Goal: Task Accomplishment & Management: Manage account settings

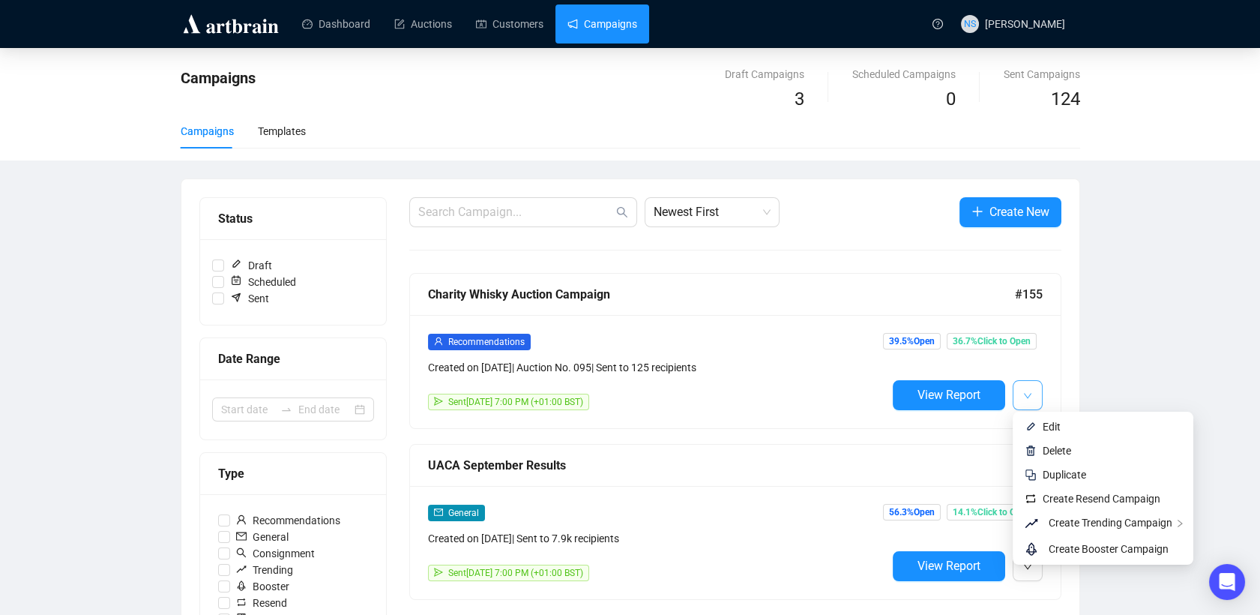
click at [1023, 393] on icon "down" at bounding box center [1027, 395] width 9 height 9
click at [1050, 499] on span "Create Resend Campaign" at bounding box center [1102, 499] width 118 height 12
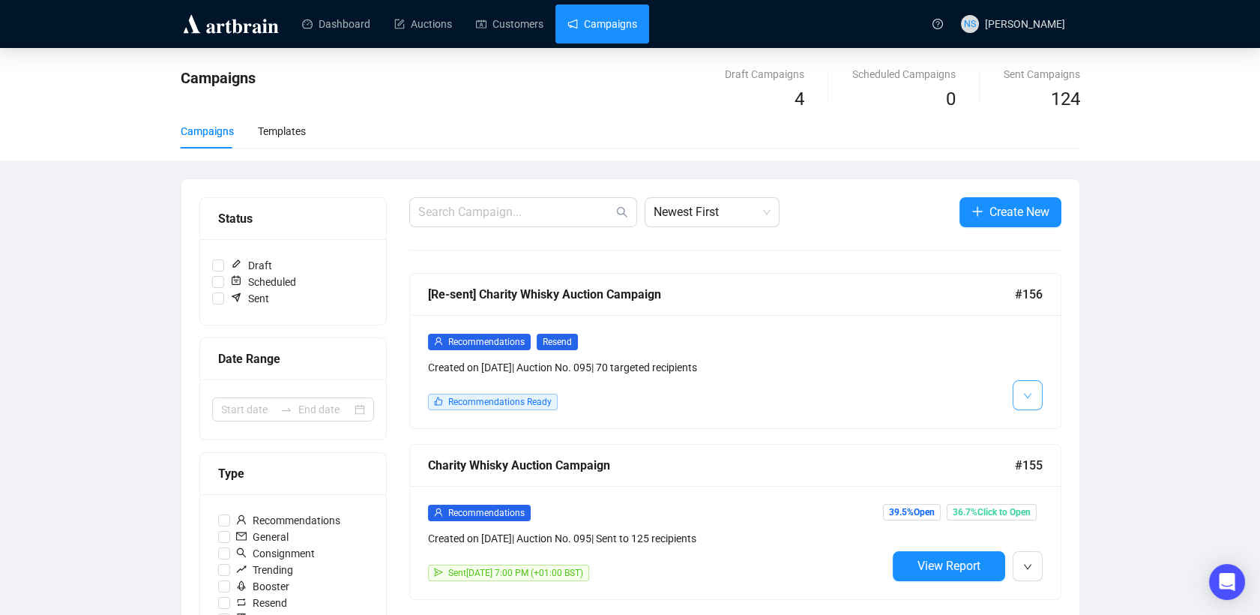
click at [1032, 400] on button "button" at bounding box center [1028, 395] width 30 height 30
click at [1029, 428] on img at bounding box center [1031, 427] width 12 height 12
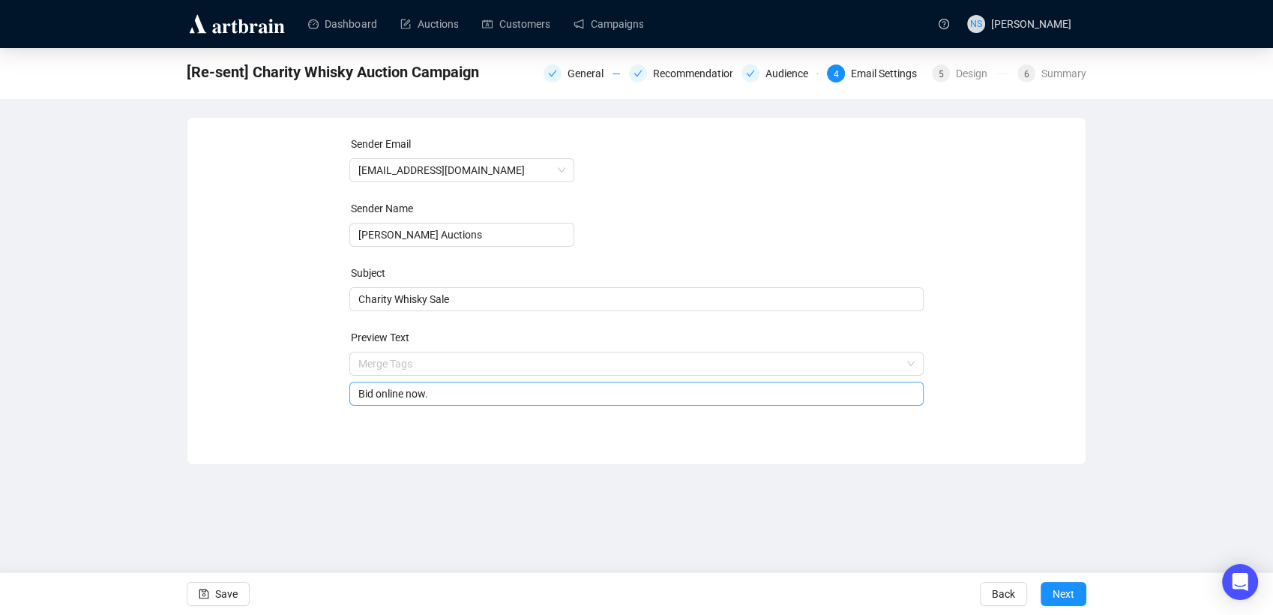
click at [405, 367] on span "Merge Tags Bid online now." at bounding box center [636, 379] width 575 height 42
click at [405, 367] on input "search" at bounding box center [630, 363] width 544 height 22
click at [288, 381] on div "Sender Email [EMAIL_ADDRESS][DOMAIN_NAME] Sender Name [PERSON_NAME] Auctions Su…" at bounding box center [636, 280] width 862 height 288
click at [485, 297] on span "Charity Whisky Sale" at bounding box center [636, 299] width 575 height 12
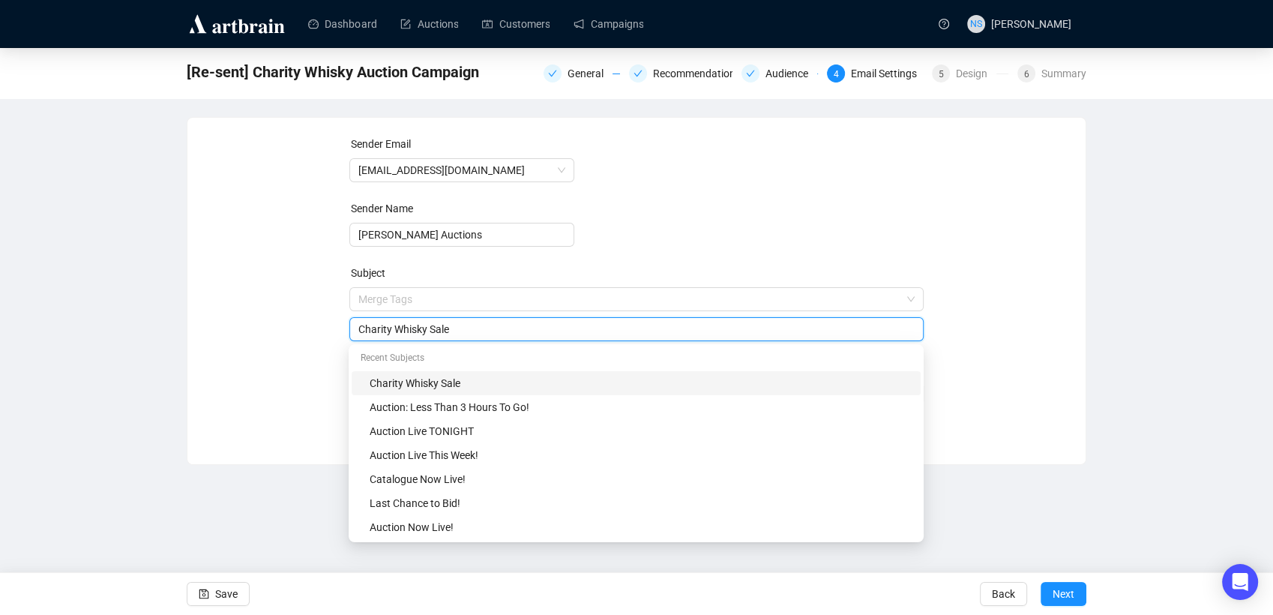
click at [320, 319] on div "Sender Email [EMAIL_ADDRESS][DOMAIN_NAME] Sender Name [PERSON_NAME] Auctions Su…" at bounding box center [636, 280] width 862 height 288
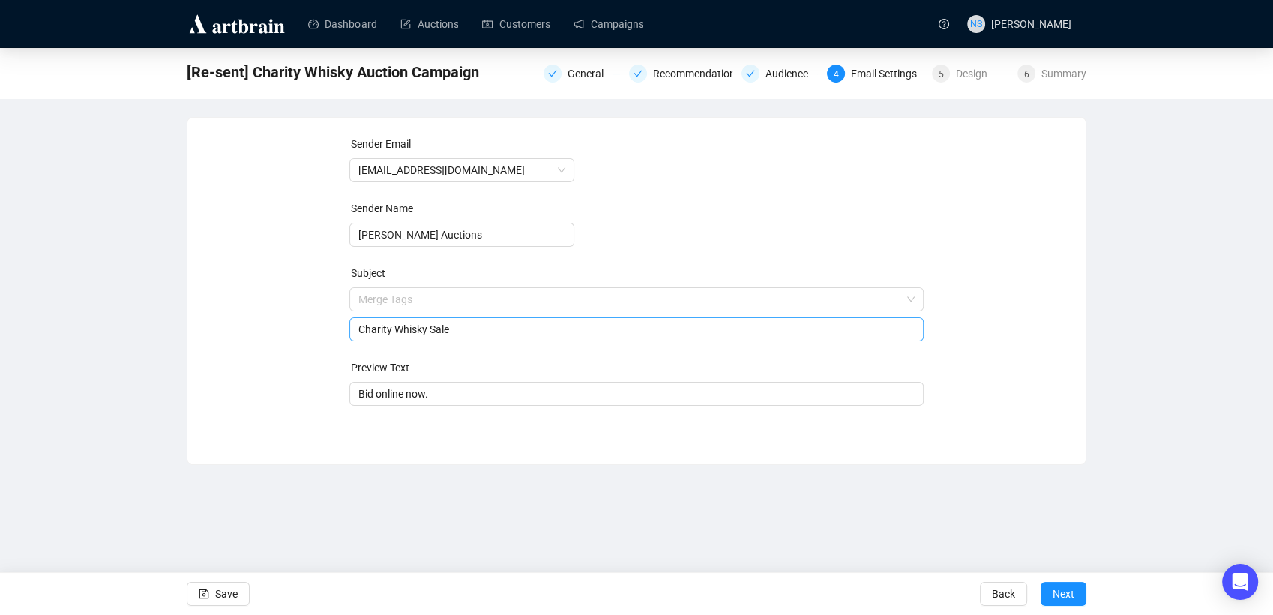
click at [358, 333] on input "Charity Whisky Sale" at bounding box center [636, 329] width 557 height 16
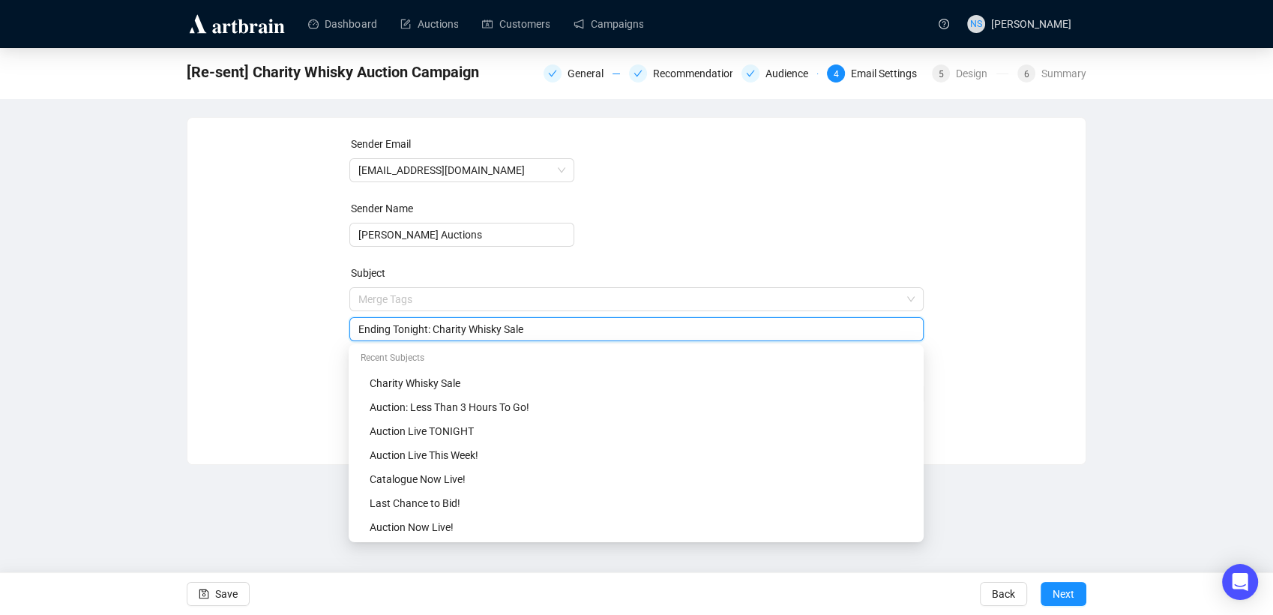
type input "Ending Tonight: Charity Whisky Sale"
click at [307, 357] on div "Sender Email [EMAIL_ADDRESS][DOMAIN_NAME] Sender Name [PERSON_NAME] Auctions Su…" at bounding box center [636, 280] width 862 height 288
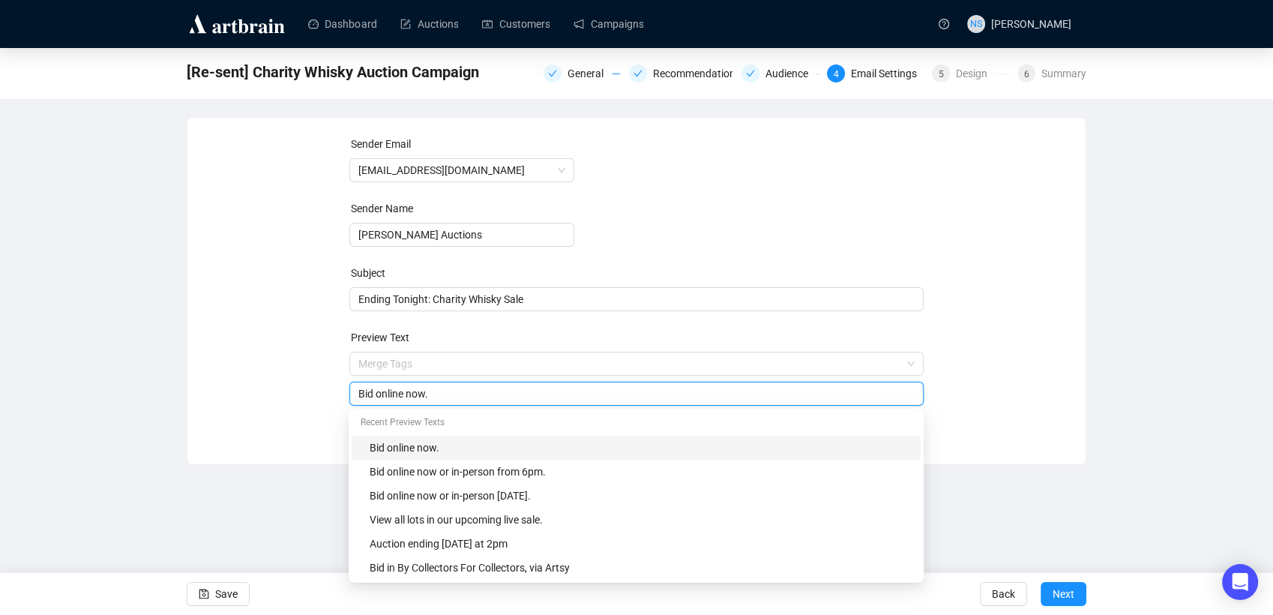
click at [436, 396] on input "Bid online now." at bounding box center [636, 393] width 557 height 16
click at [391, 397] on input "Bid online now." at bounding box center [636, 393] width 557 height 16
click at [427, 395] on input "Bid online now." at bounding box center [636, 393] width 557 height 16
type input "Bid online now!"
click at [1060, 310] on div "Sender Email [EMAIL_ADDRESS][DOMAIN_NAME] Sender Name [PERSON_NAME] Auctions Su…" at bounding box center [636, 280] width 862 height 288
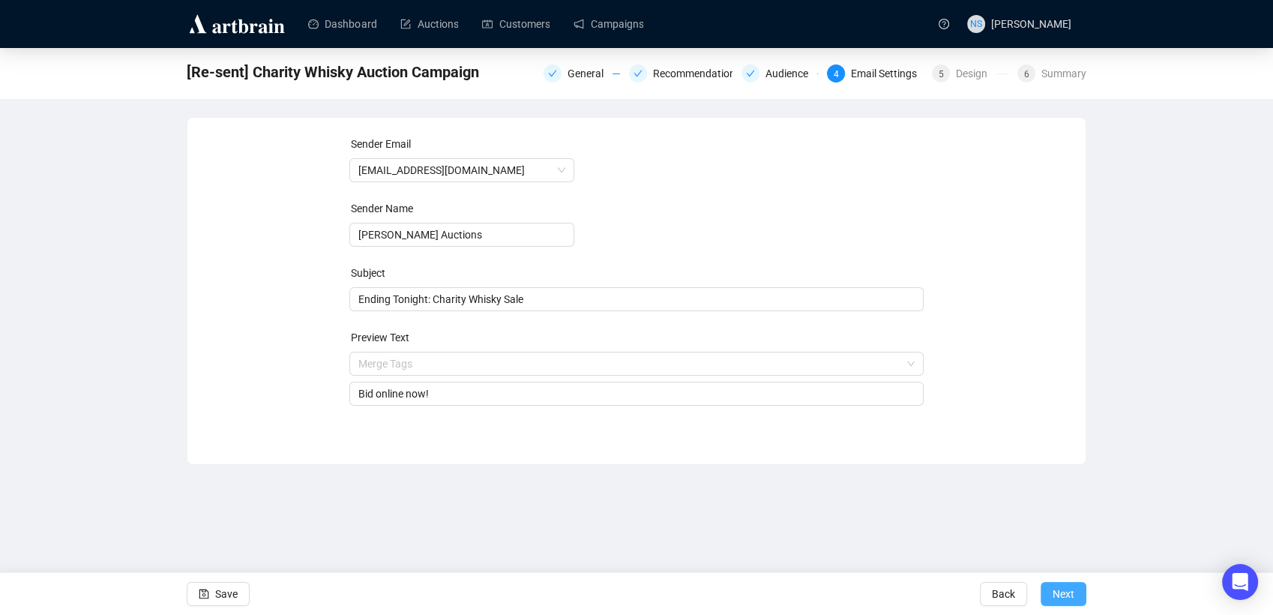
click at [1054, 597] on span "Next" at bounding box center [1064, 594] width 22 height 42
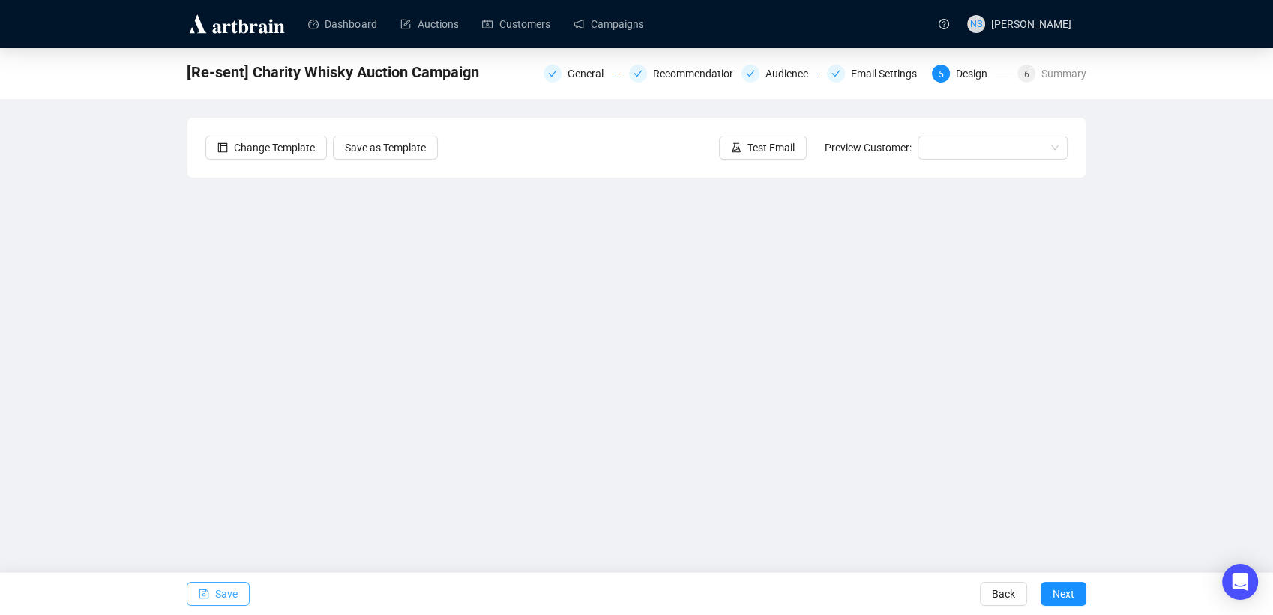
click at [216, 601] on span "Save" at bounding box center [226, 594] width 22 height 42
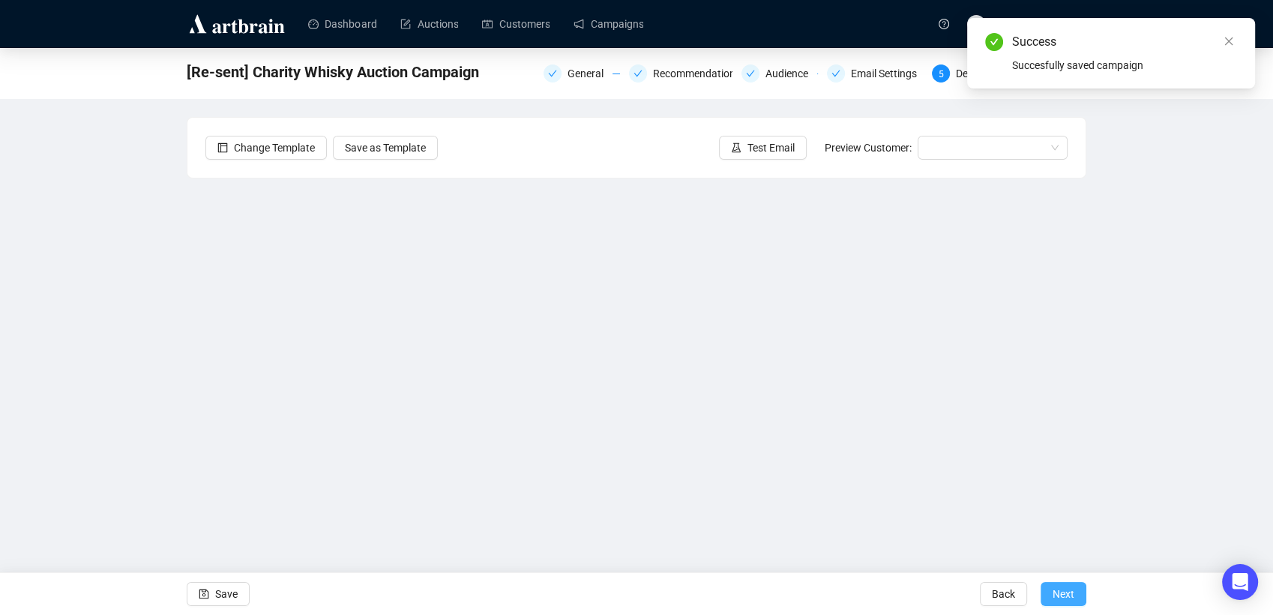
click at [1065, 596] on span "Next" at bounding box center [1064, 594] width 22 height 42
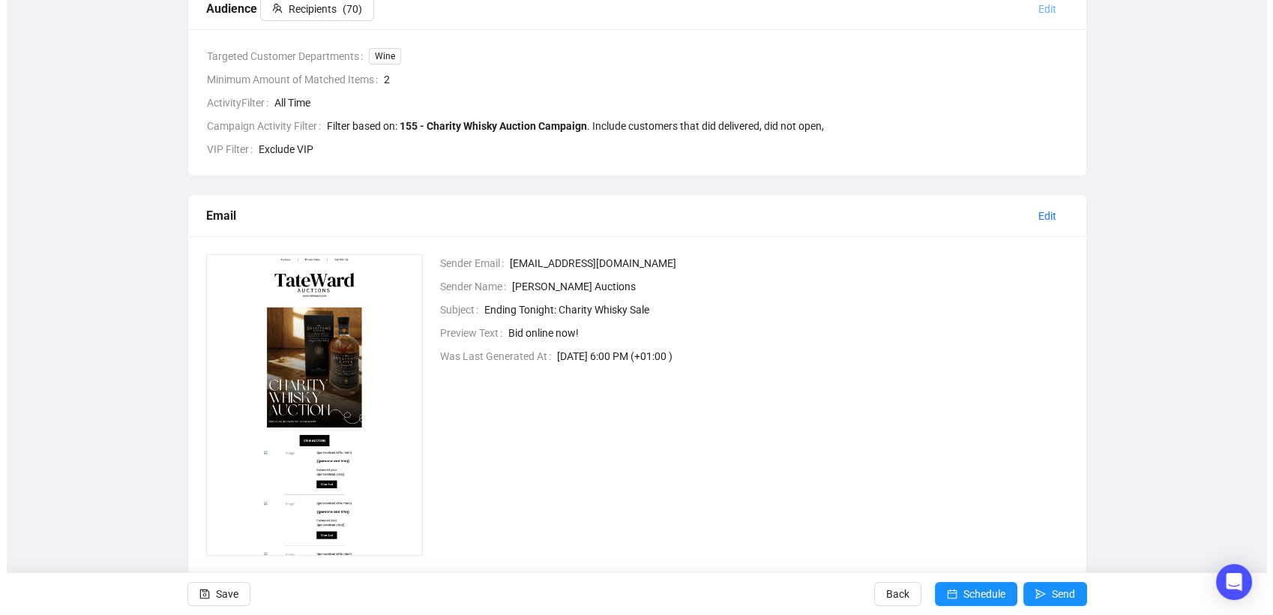
scroll to position [437, 0]
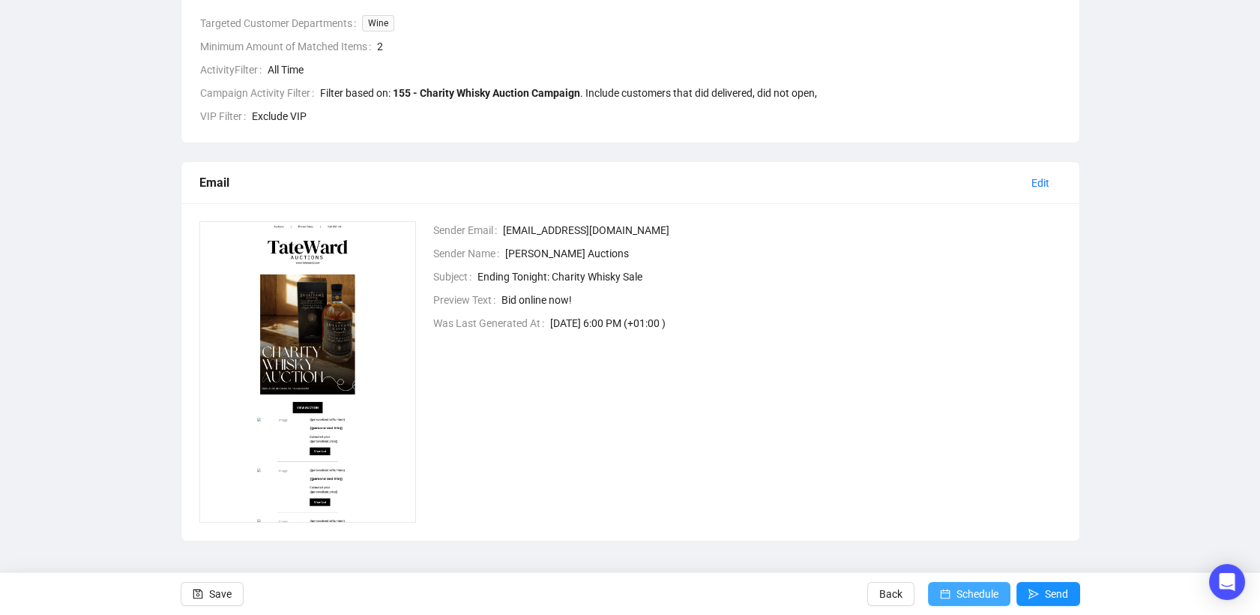
click at [936, 591] on button "Schedule" at bounding box center [969, 594] width 82 height 24
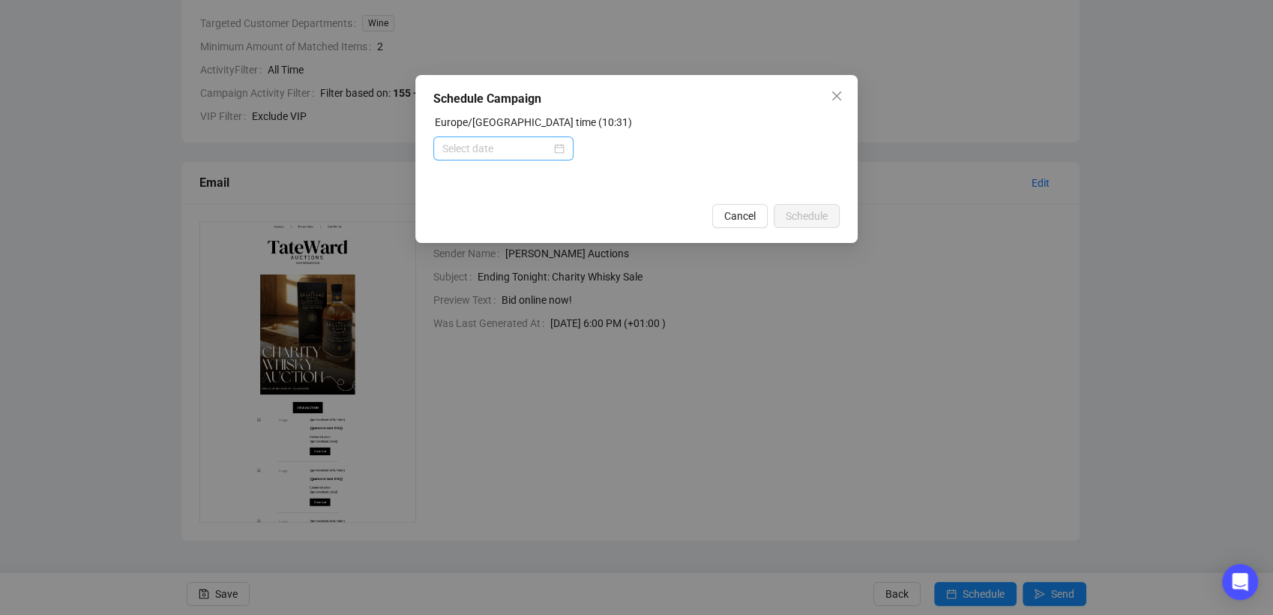
click at [564, 149] on div at bounding box center [503, 148] width 122 height 16
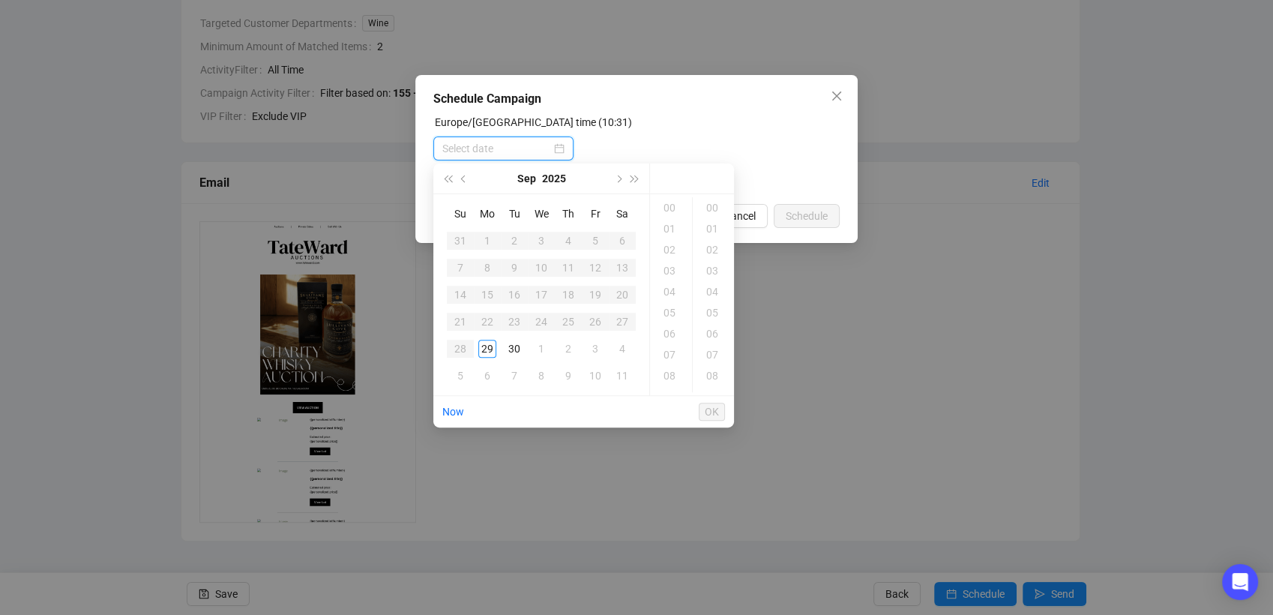
type input "[DATE] 00:00"
click at [488, 349] on div "29" at bounding box center [487, 349] width 18 height 18
click at [672, 351] on div "18" at bounding box center [671, 354] width 36 height 21
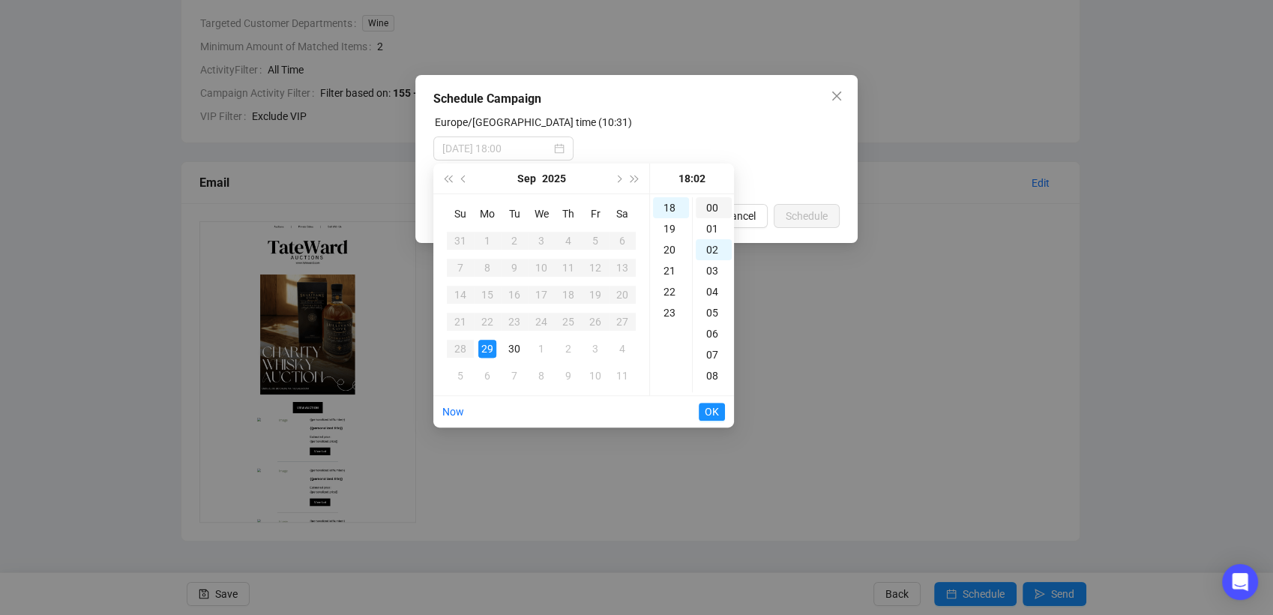
click at [714, 207] on div "00" at bounding box center [714, 207] width 36 height 21
click at [712, 415] on span "OK" at bounding box center [712, 411] width 14 height 28
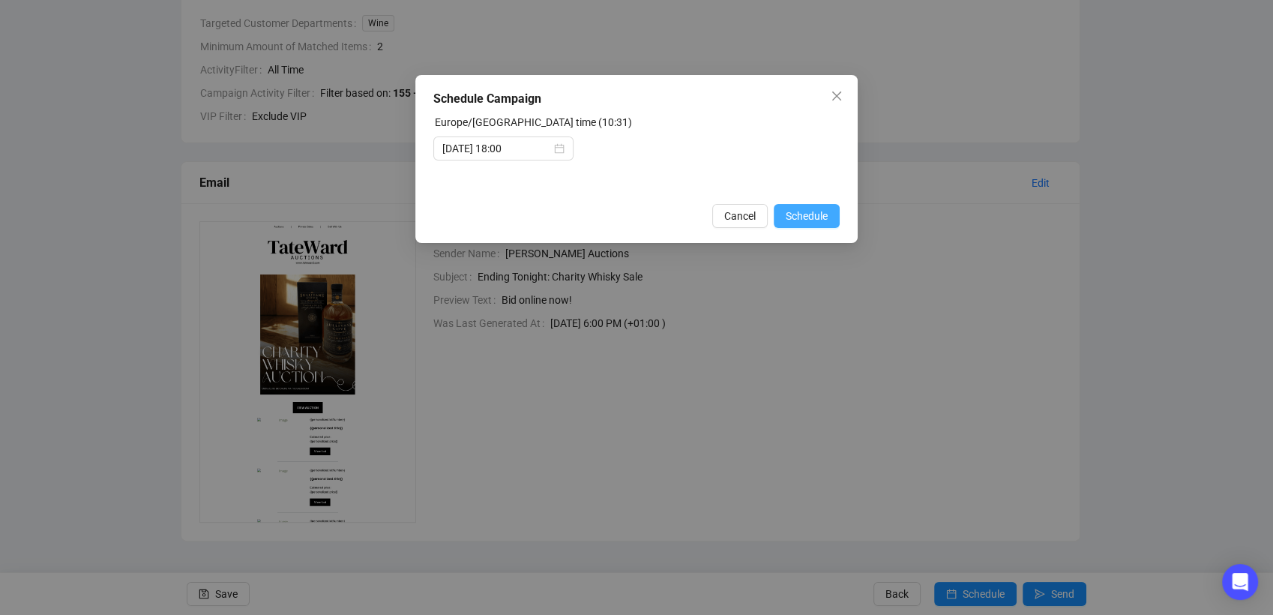
click at [805, 213] on span "Schedule" at bounding box center [807, 216] width 42 height 16
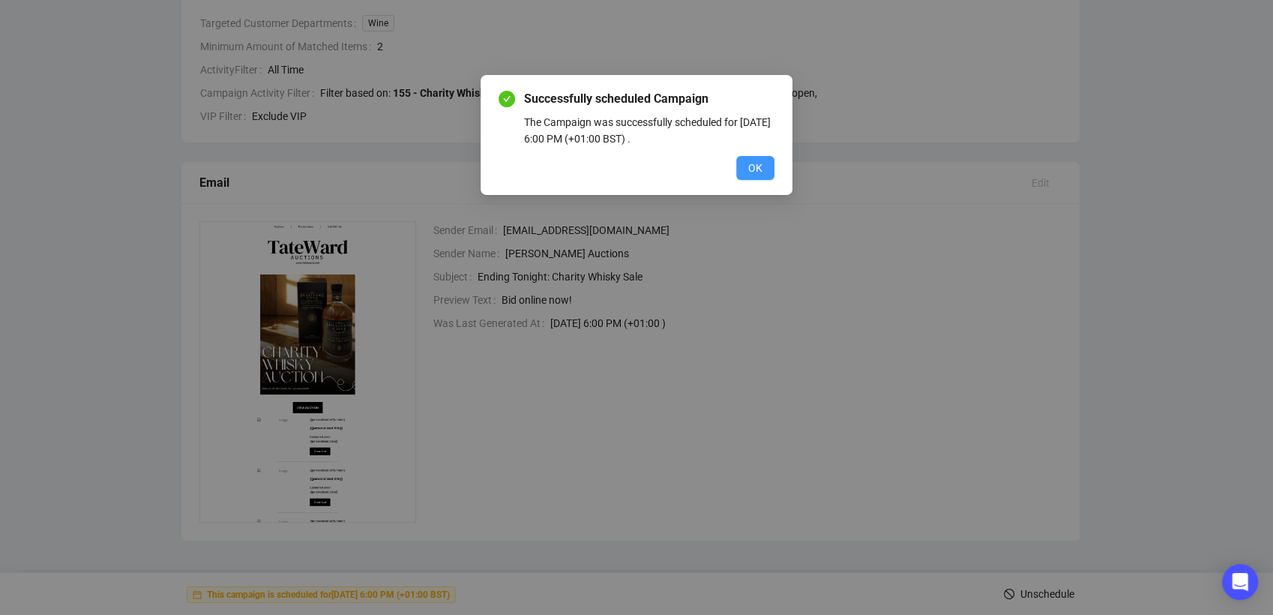
click at [750, 171] on span "OK" at bounding box center [755, 168] width 14 height 16
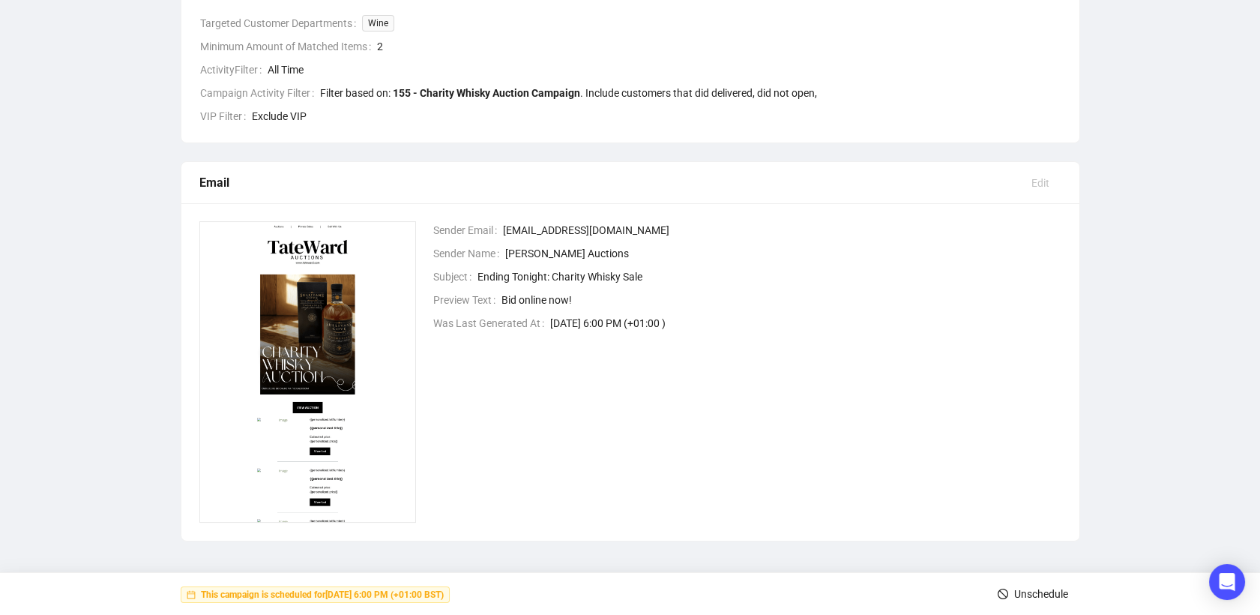
click at [1006, 607] on span "button" at bounding box center [1003, 594] width 10 height 42
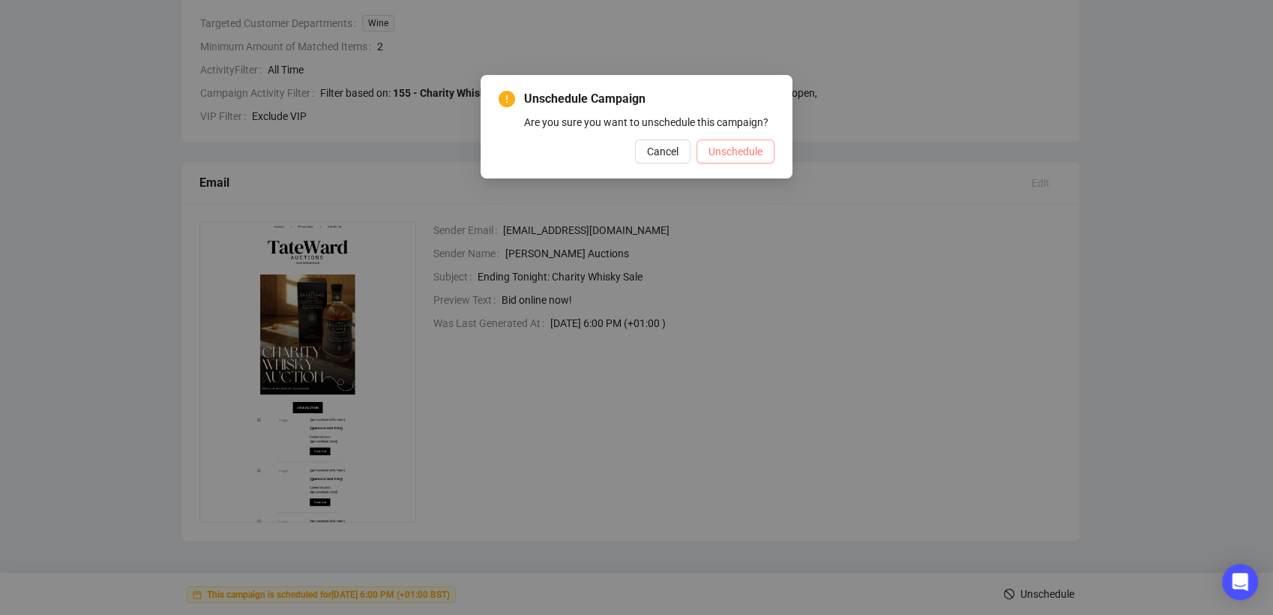
click at [720, 157] on span "Unschedule" at bounding box center [736, 151] width 54 height 16
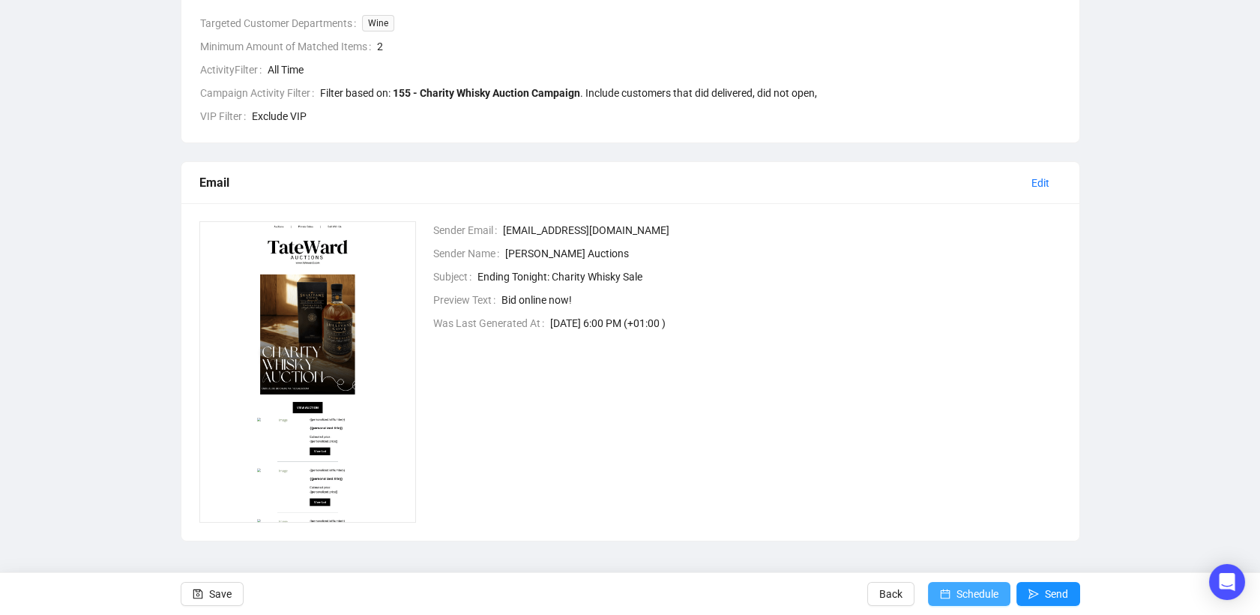
click at [963, 598] on span "Schedule" at bounding box center [978, 594] width 42 height 42
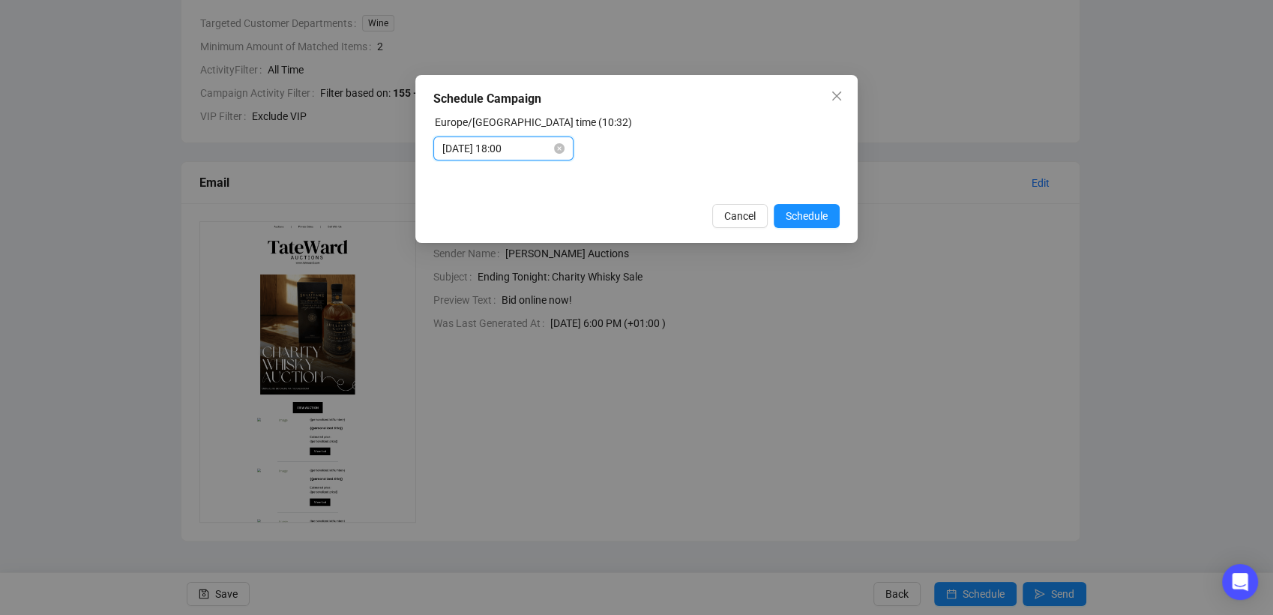
click at [528, 146] on input "[DATE] 18:00" at bounding box center [496, 148] width 109 height 16
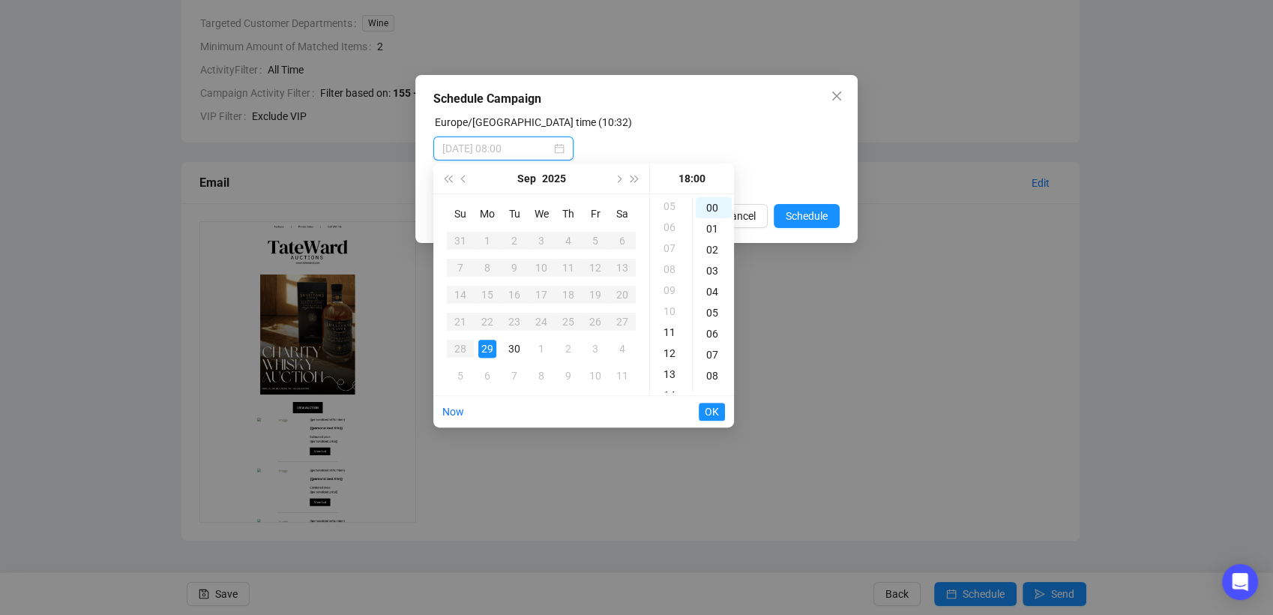
scroll to position [235, 0]
click at [672, 227] on div "12" at bounding box center [671, 224] width 36 height 21
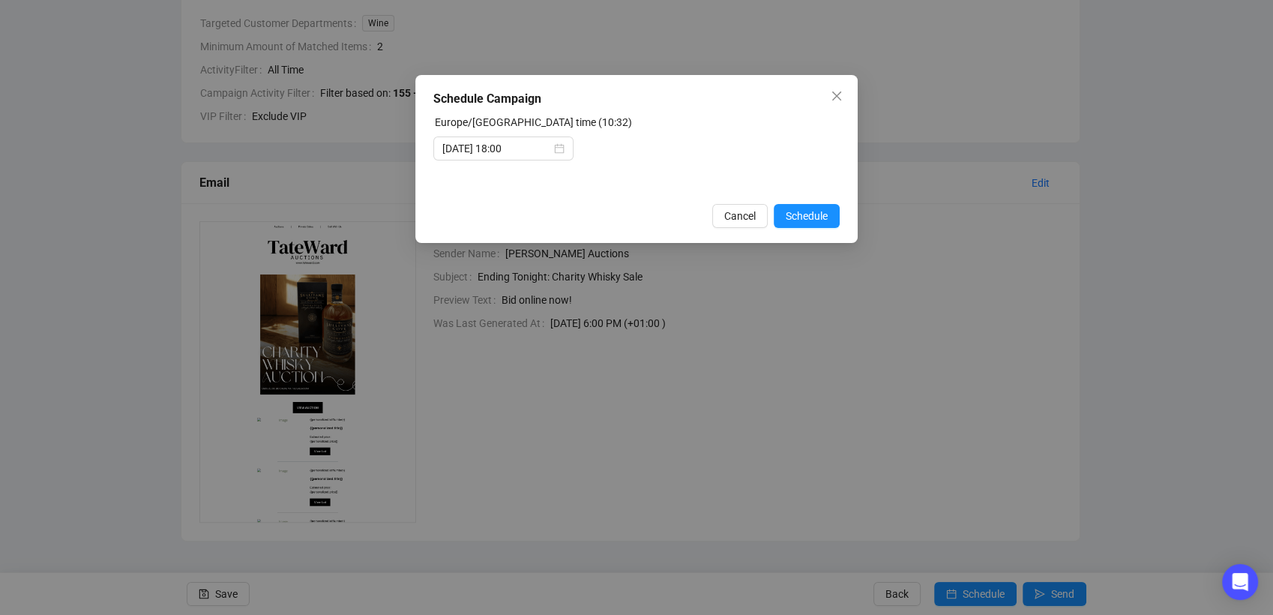
click at [727, 148] on div "[DATE] 18:00" at bounding box center [636, 148] width 406 height 24
click at [552, 149] on div "[DATE] 18:00" at bounding box center [503, 148] width 122 height 16
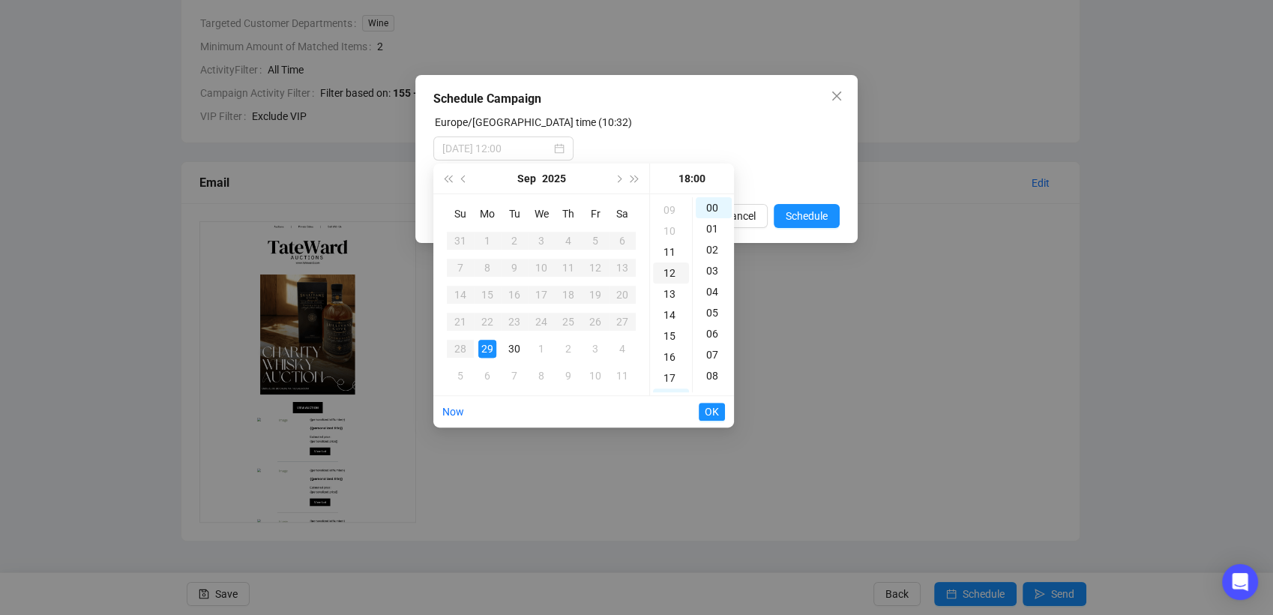
click at [668, 279] on div "12" at bounding box center [671, 272] width 36 height 21
type input "[DATE] 12:00"
click at [716, 411] on span "OK" at bounding box center [712, 411] width 14 height 28
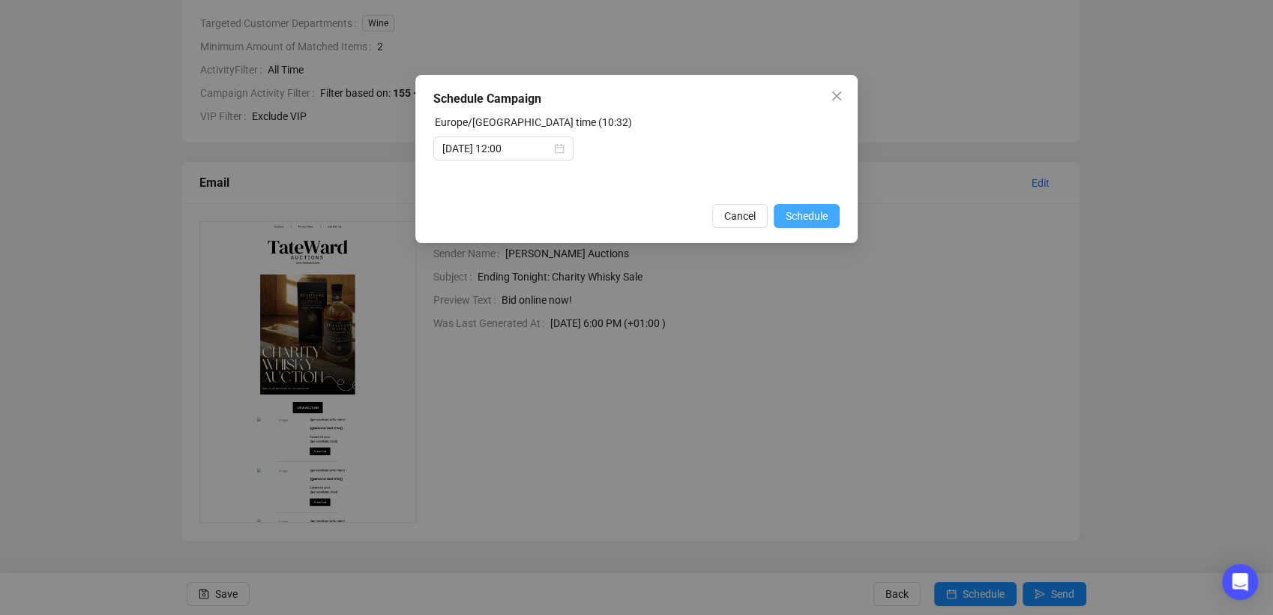
click at [808, 214] on span "Schedule" at bounding box center [807, 216] width 42 height 16
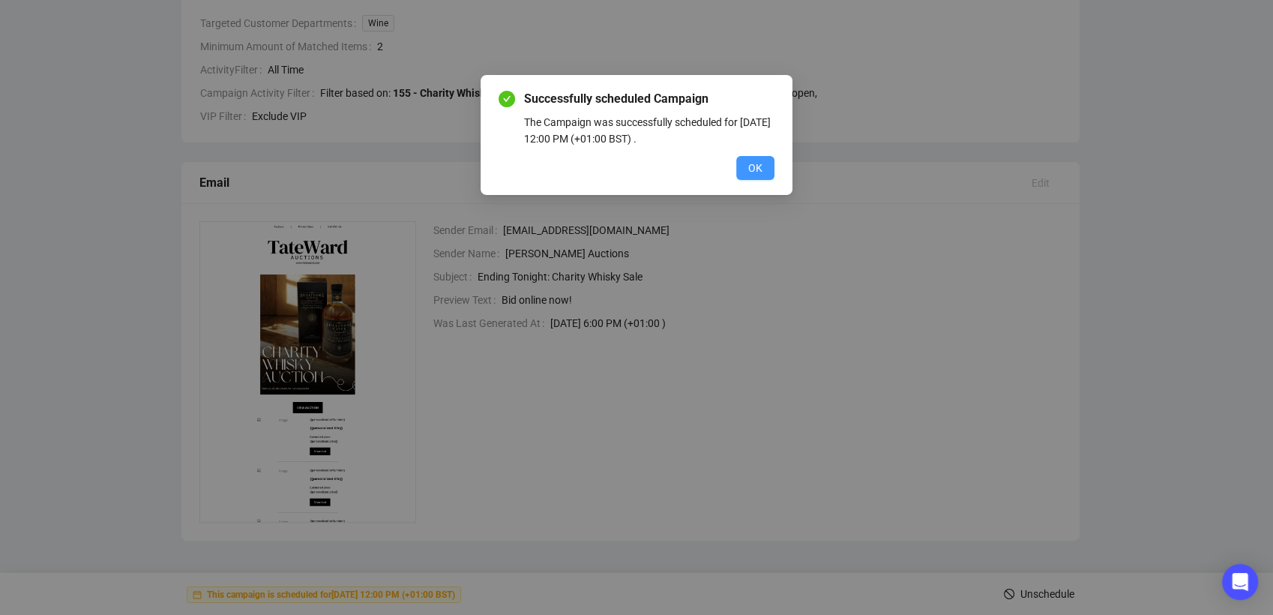
click at [751, 165] on span "OK" at bounding box center [755, 168] width 14 height 16
